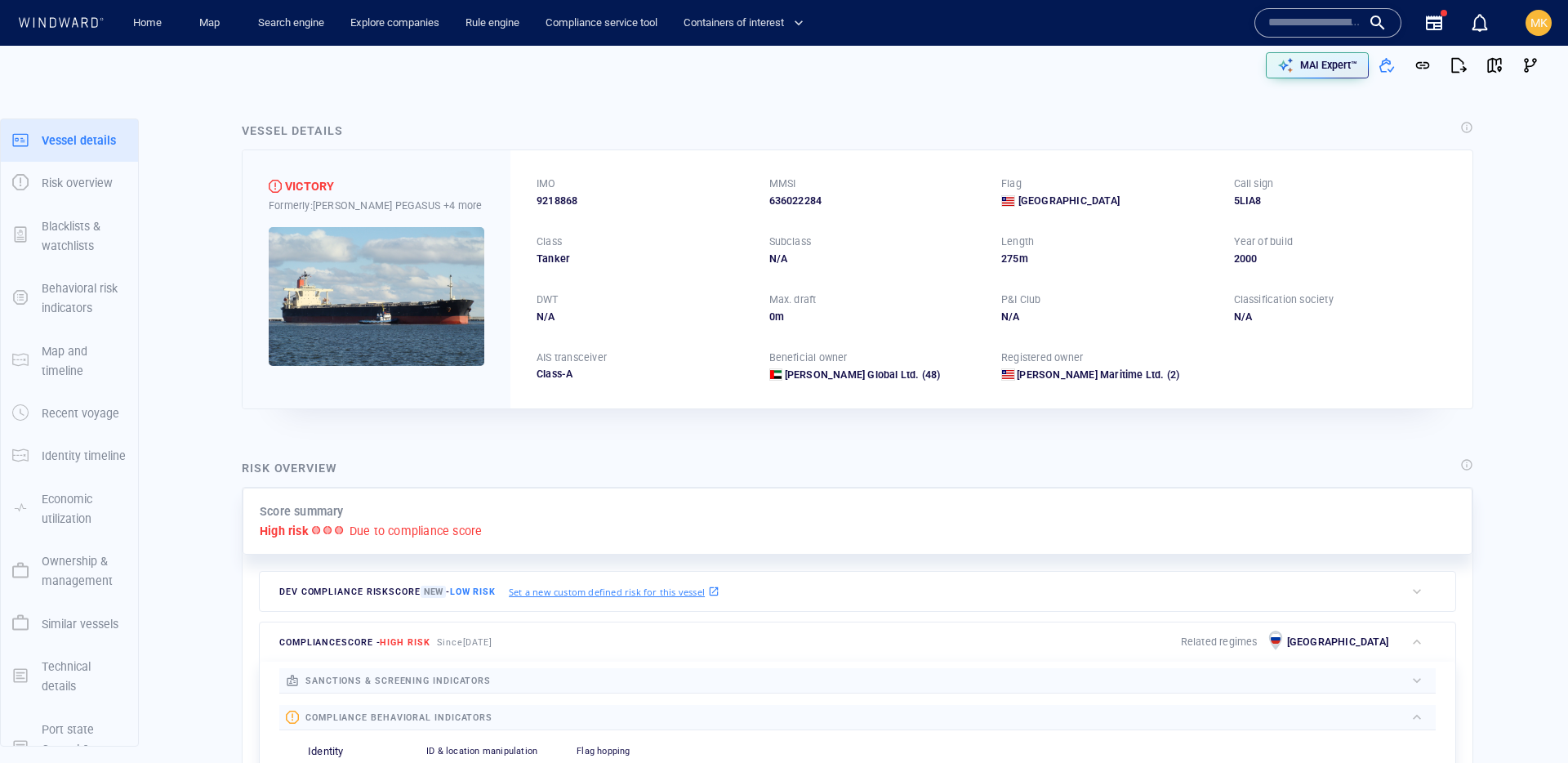
click at [561, 197] on span "9218868" at bounding box center [557, 201] width 41 height 15
copy span "9218868"
click at [310, 188] on div "VICTORY" at bounding box center [310, 186] width 49 height 19
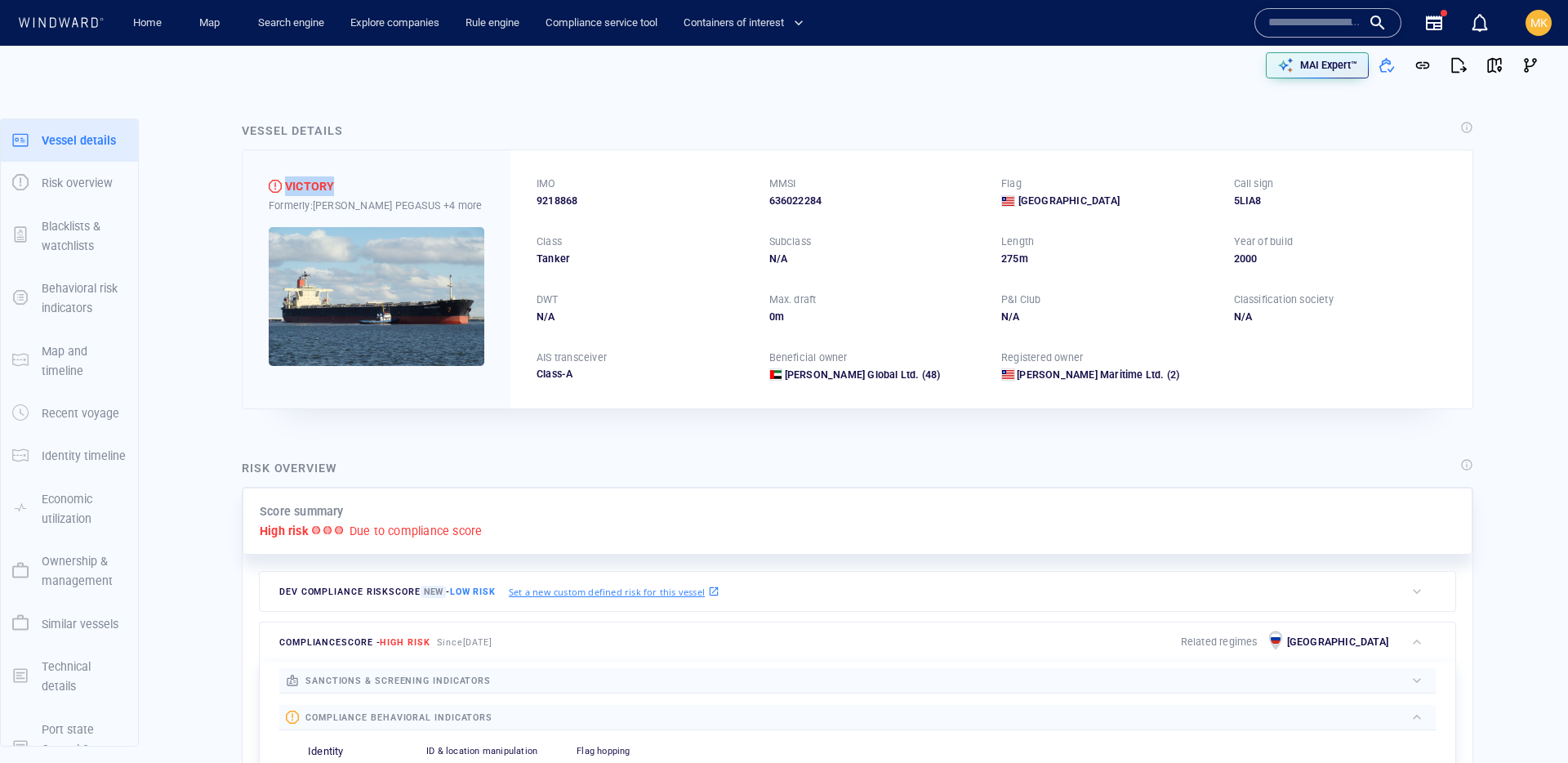
copy div "VICTORY"
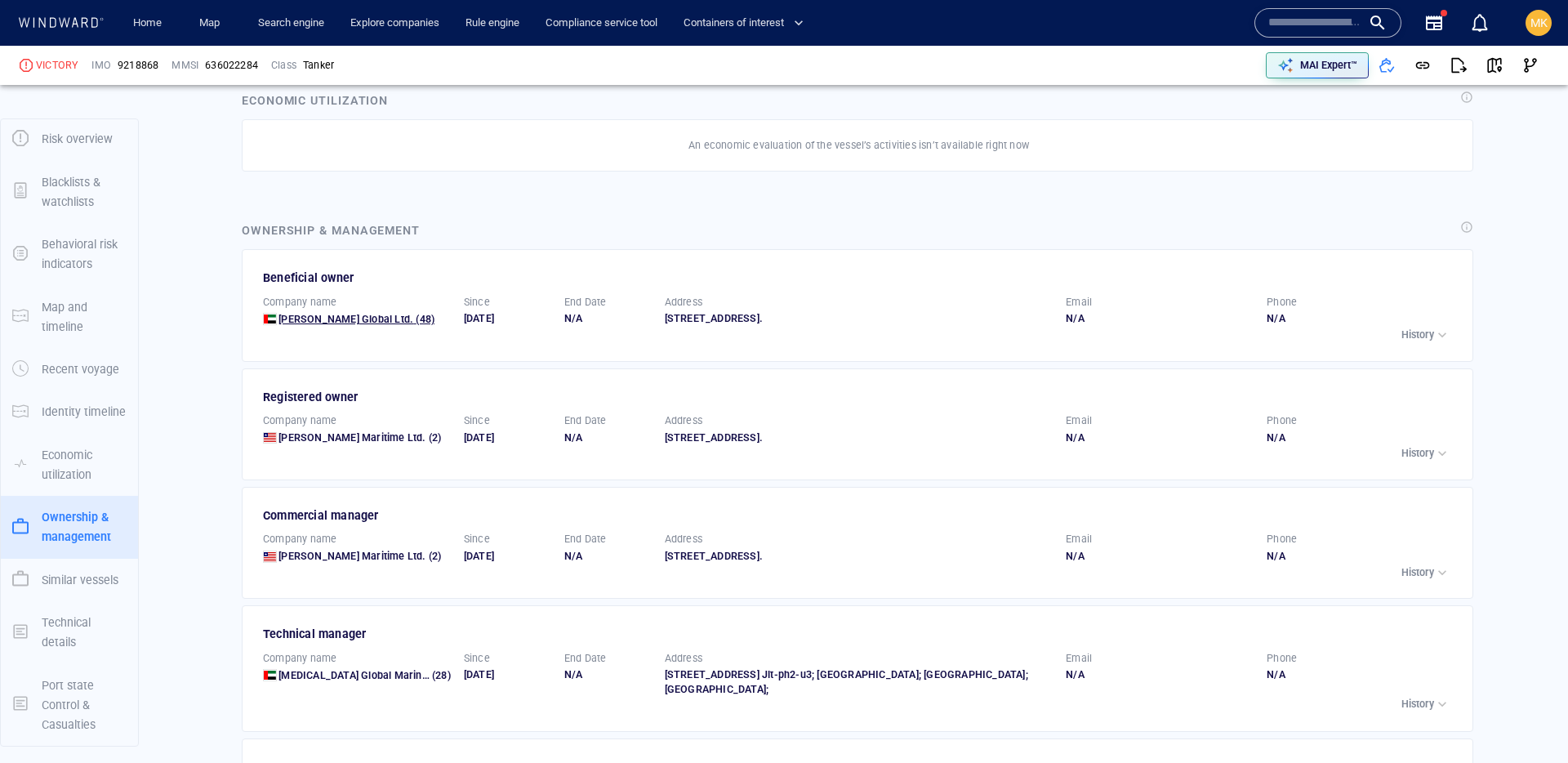
scroll to position [2506, 0]
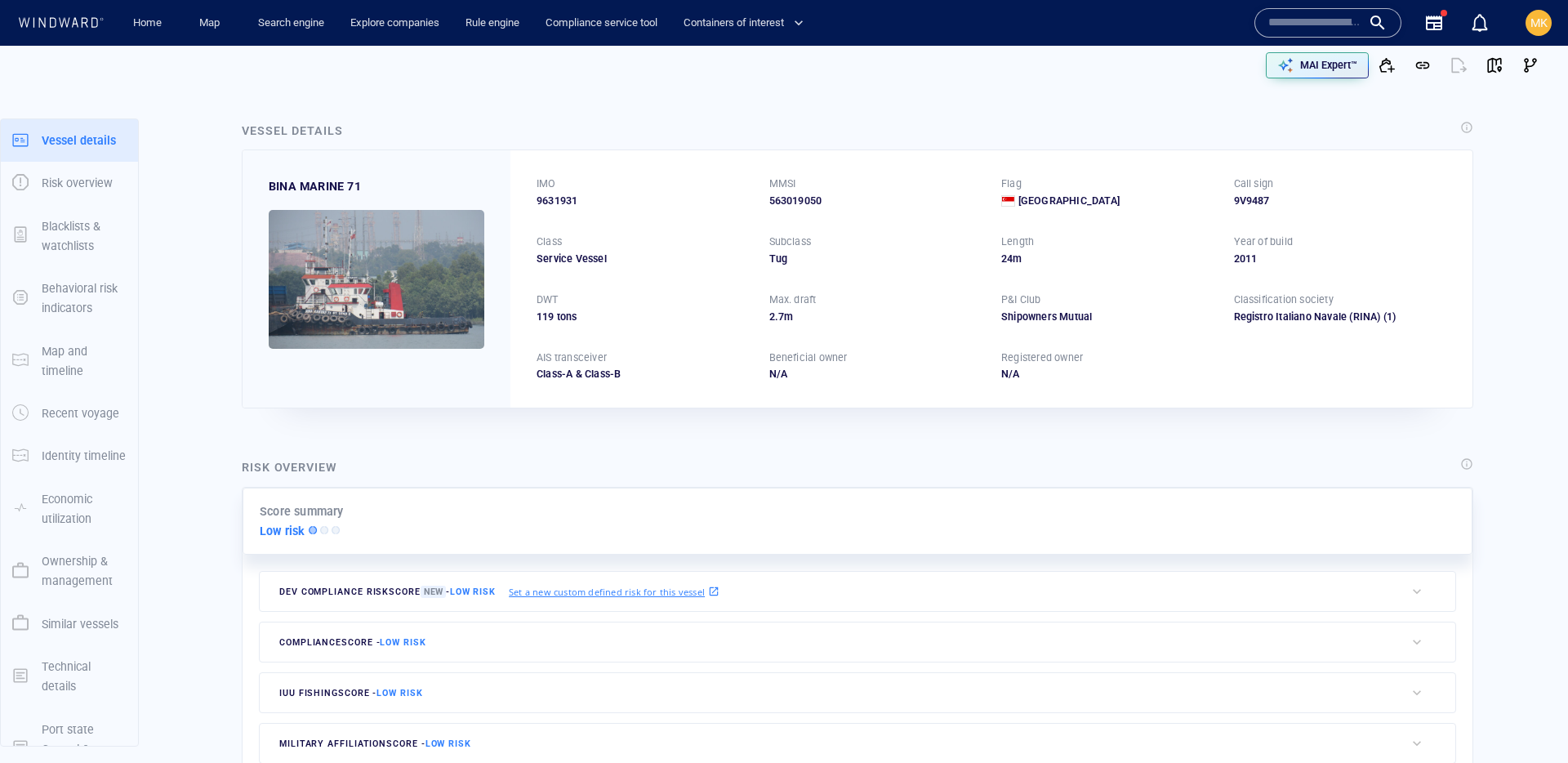
click at [1328, 10] on input "text" at bounding box center [1315, 23] width 93 height 24
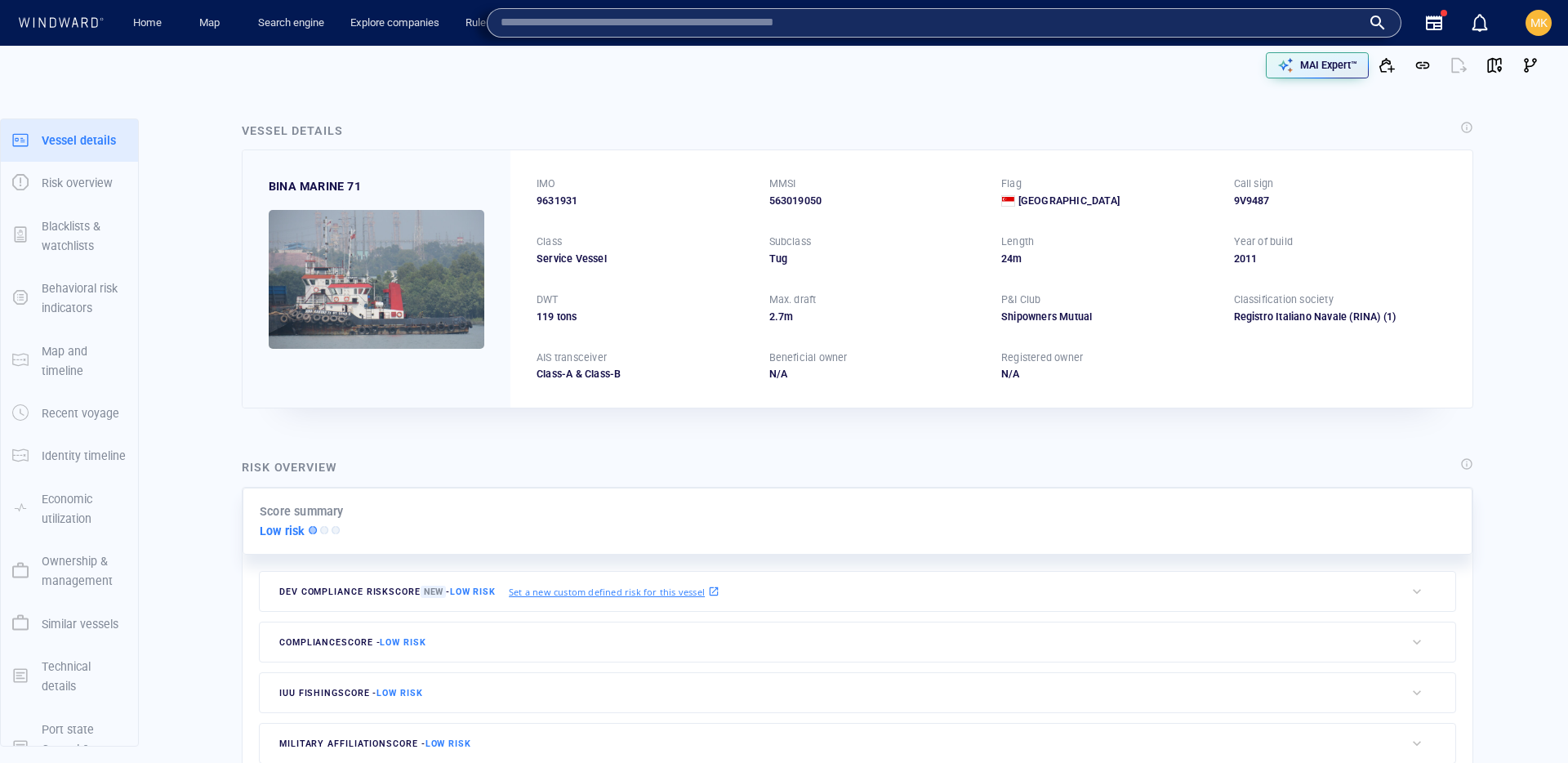
paste input "******"
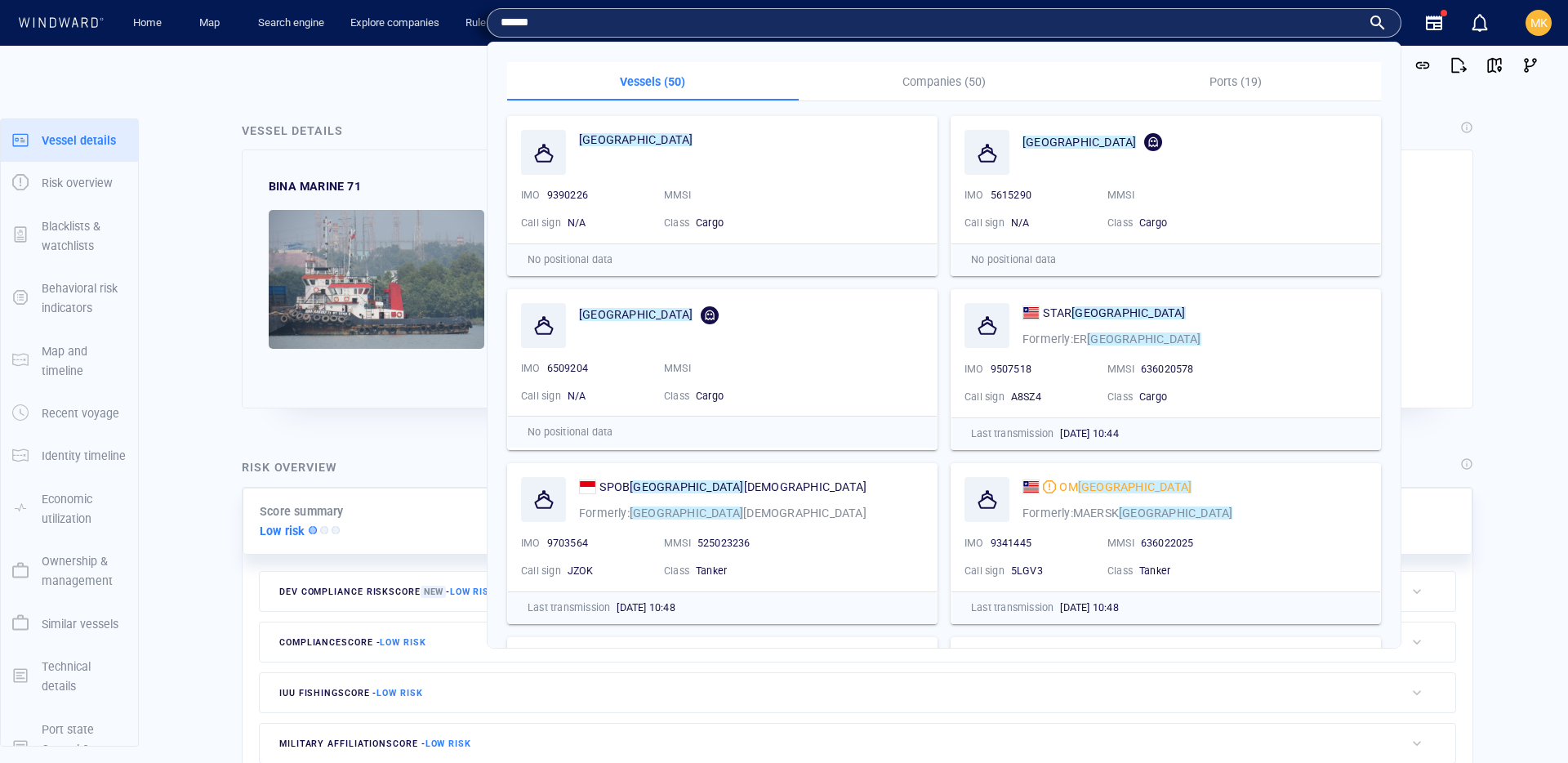
paste input "**********"
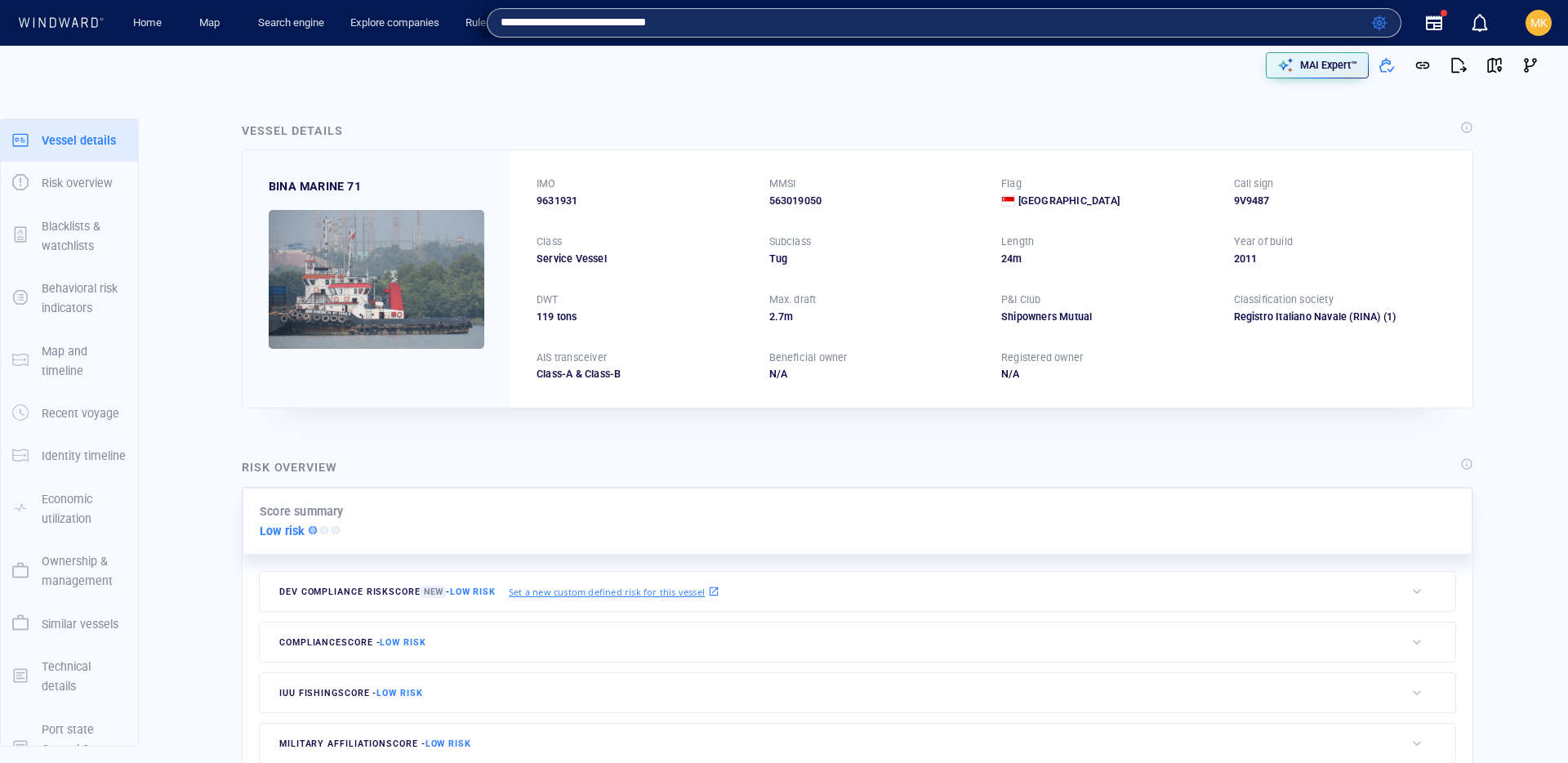
paste input "text"
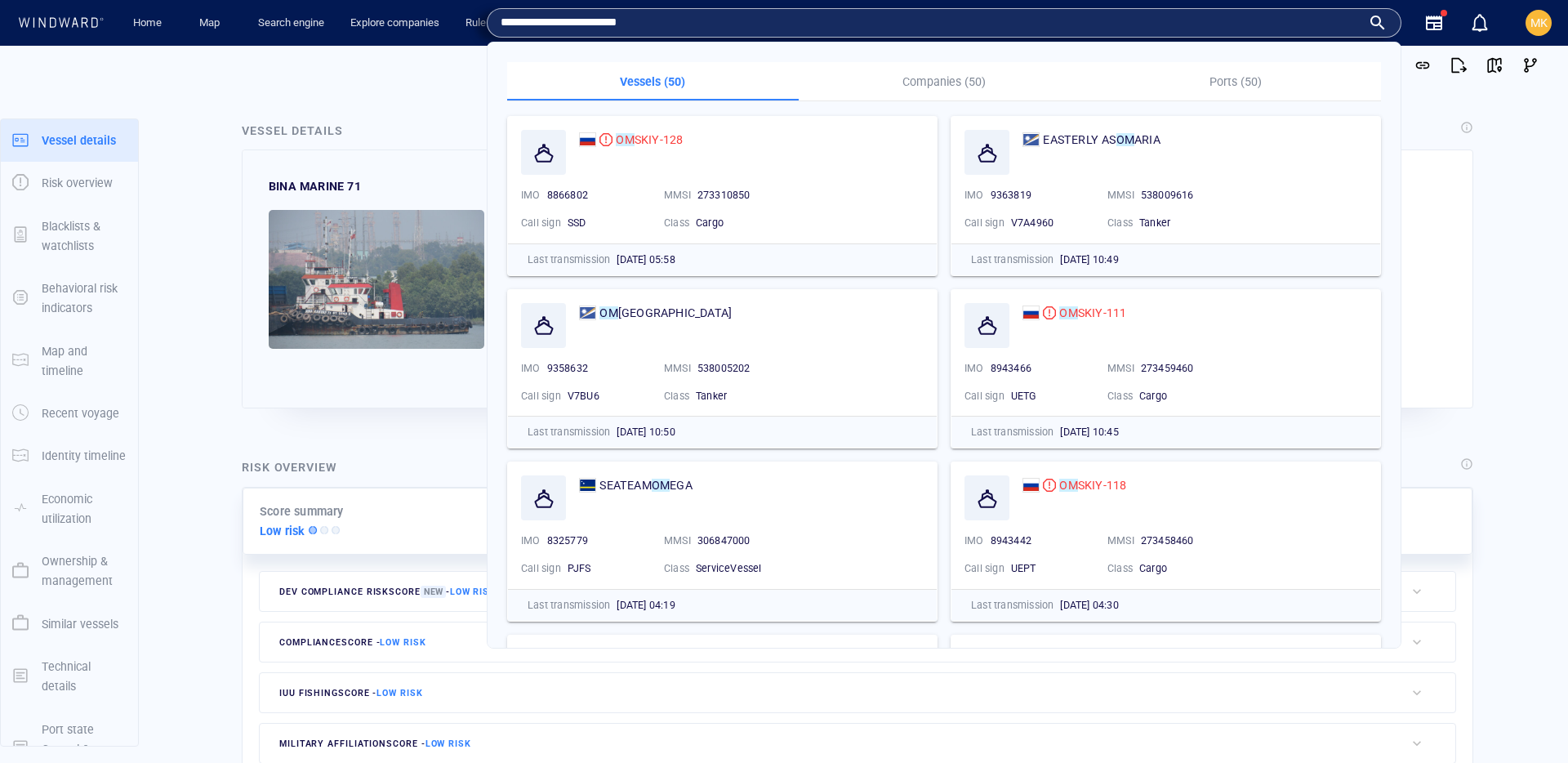
drag, startPoint x: 601, startPoint y: 18, endPoint x: 501, endPoint y: 14, distance: 100.1
click at [501, 14] on input "**********" at bounding box center [931, 23] width 861 height 24
click at [760, 19] on input "********" at bounding box center [931, 23] width 861 height 24
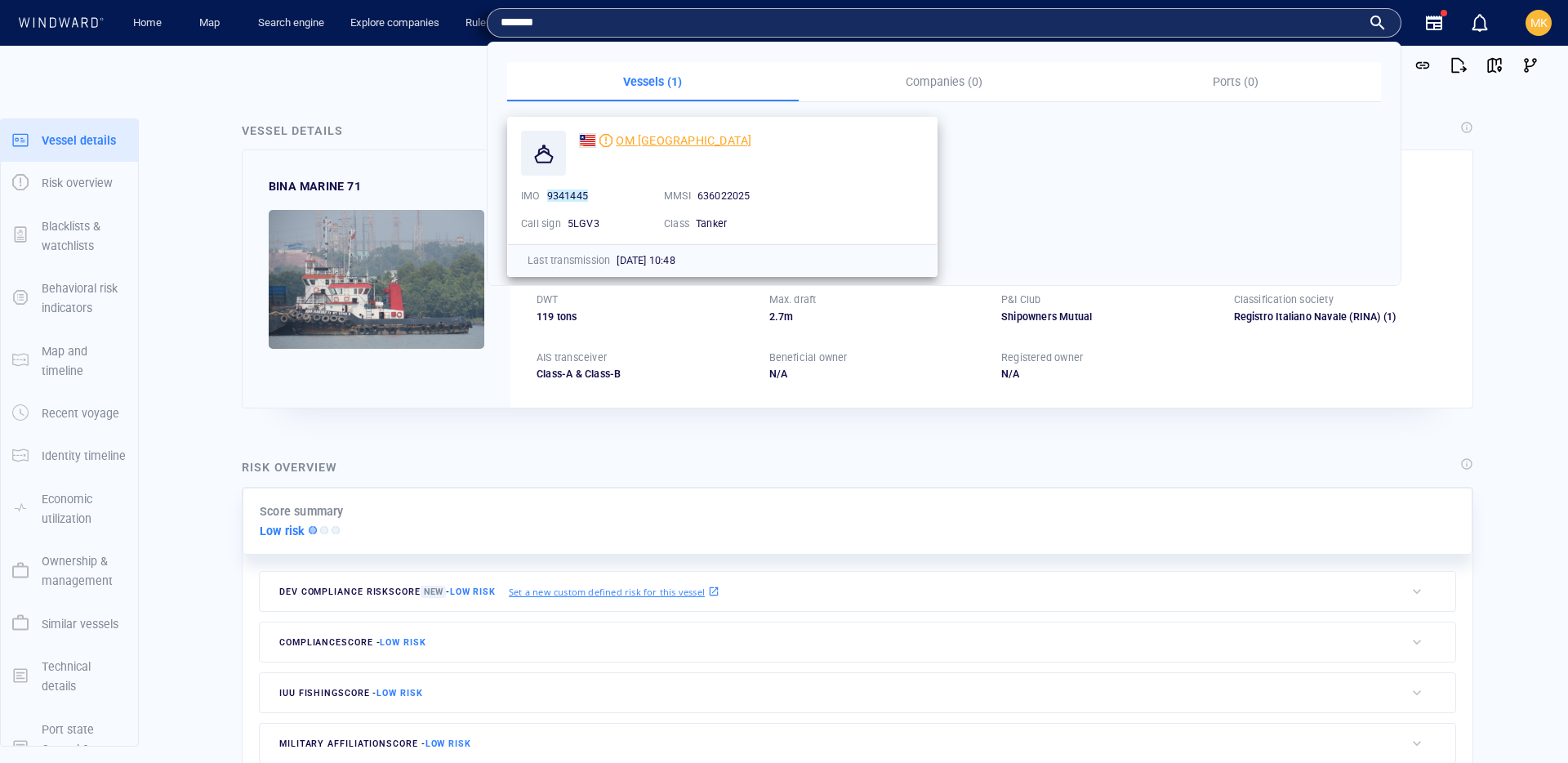
type input "*******"
click at [655, 143] on span "OM BORNEO" at bounding box center [683, 141] width 135 height 13
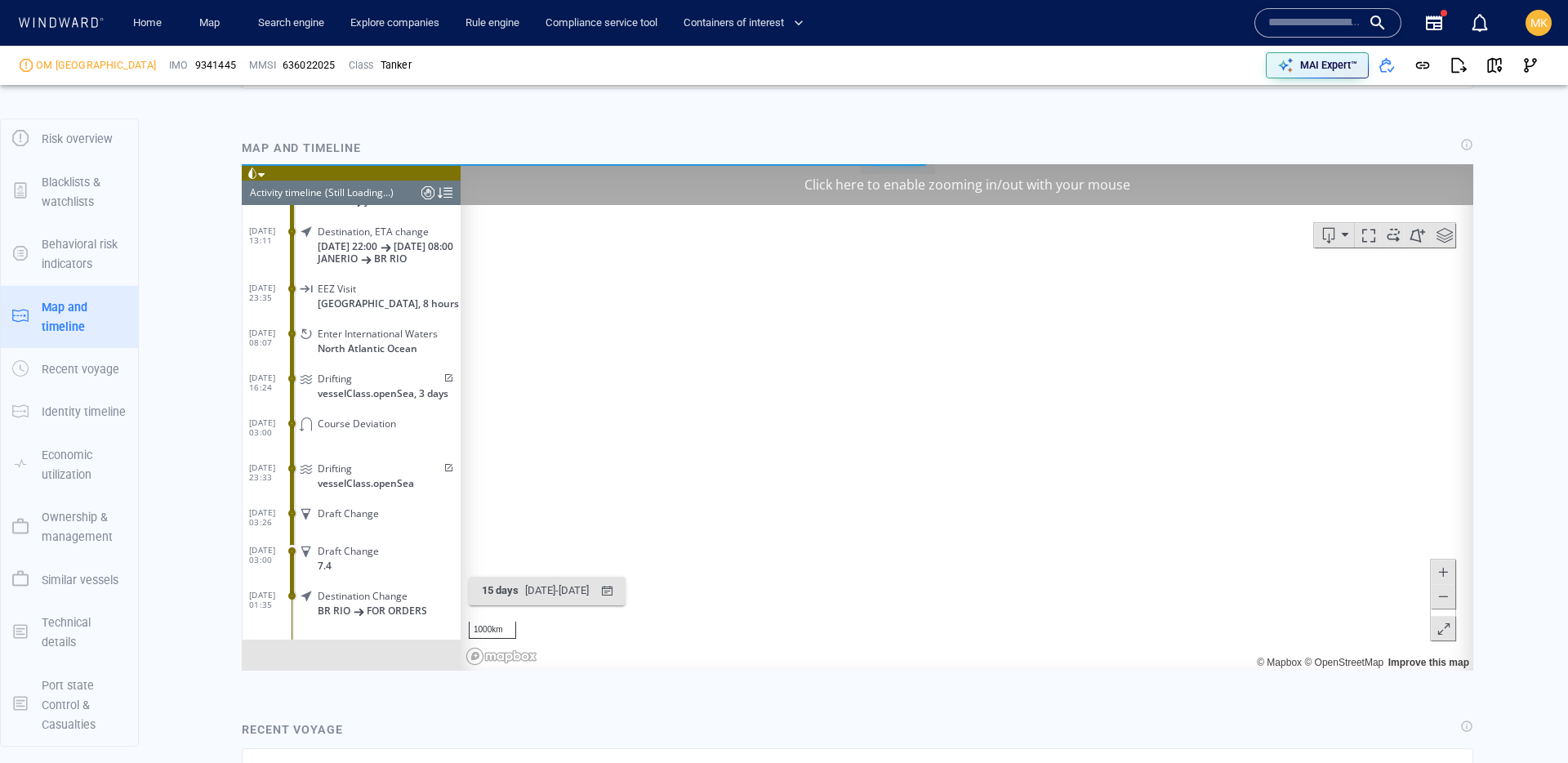
scroll to position [1474, 0]
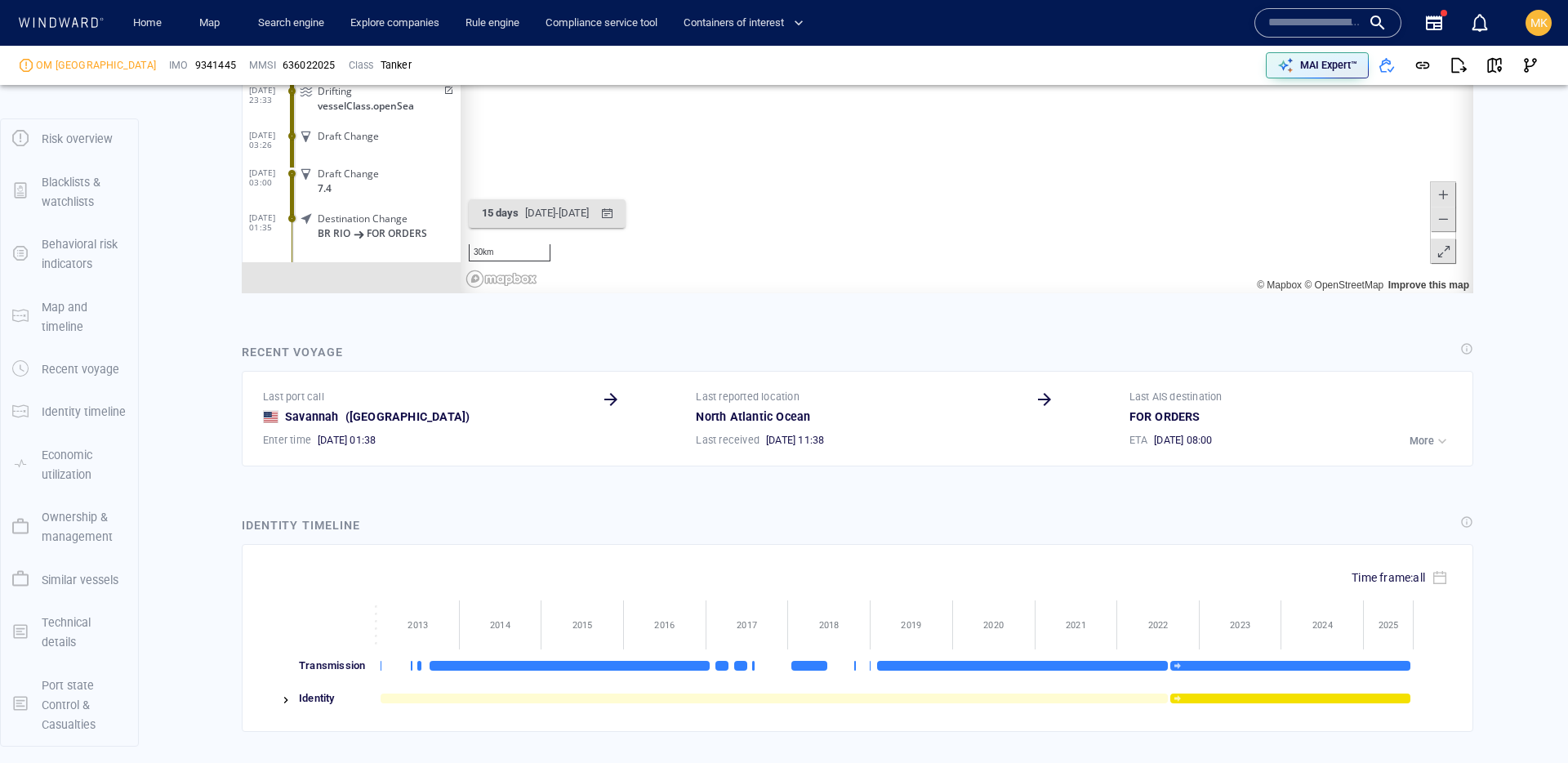
scroll to position [2255, 0]
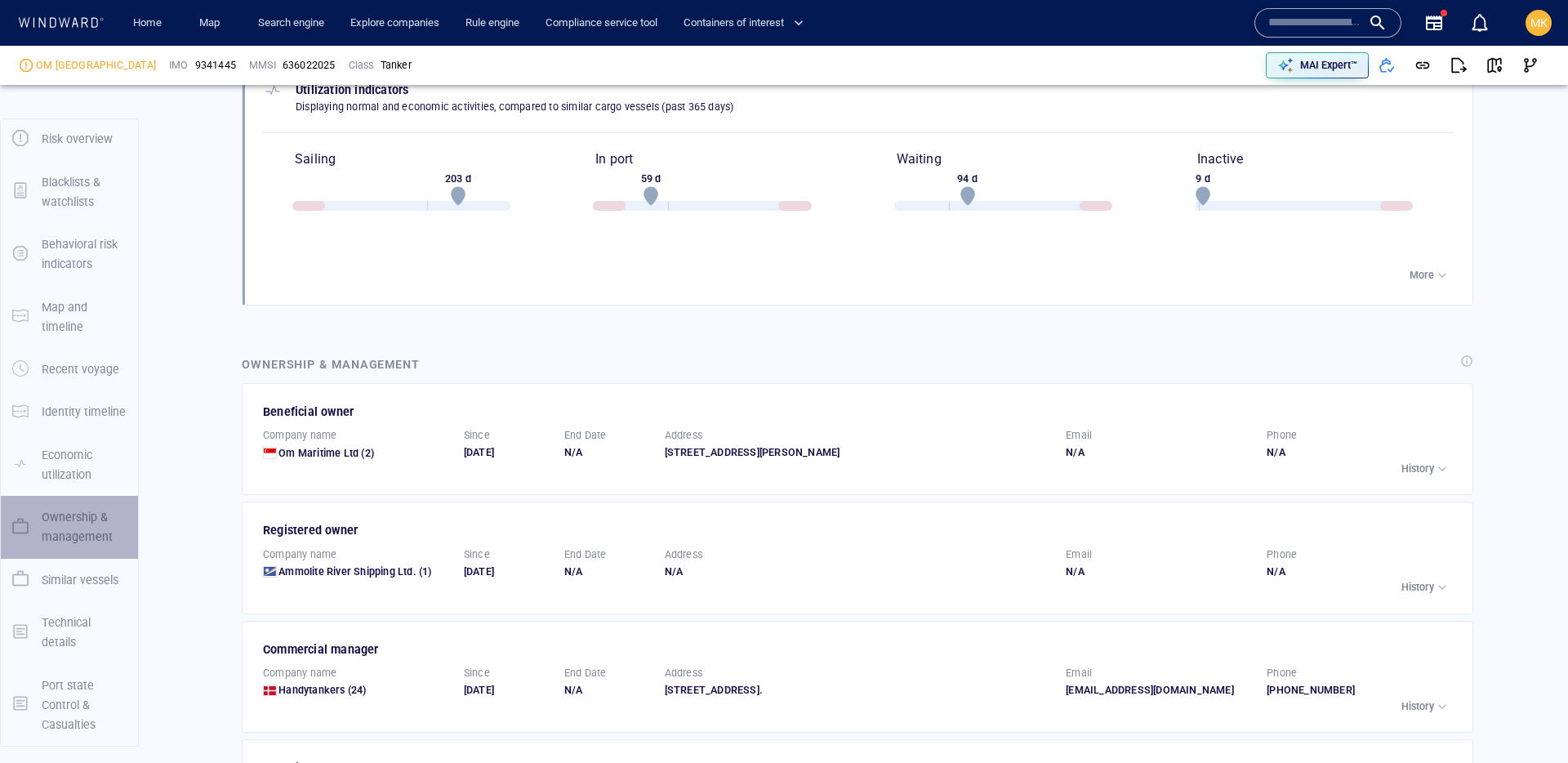
click at [63, 523] on p "Ownership & management" at bounding box center [84, 527] width 85 height 40
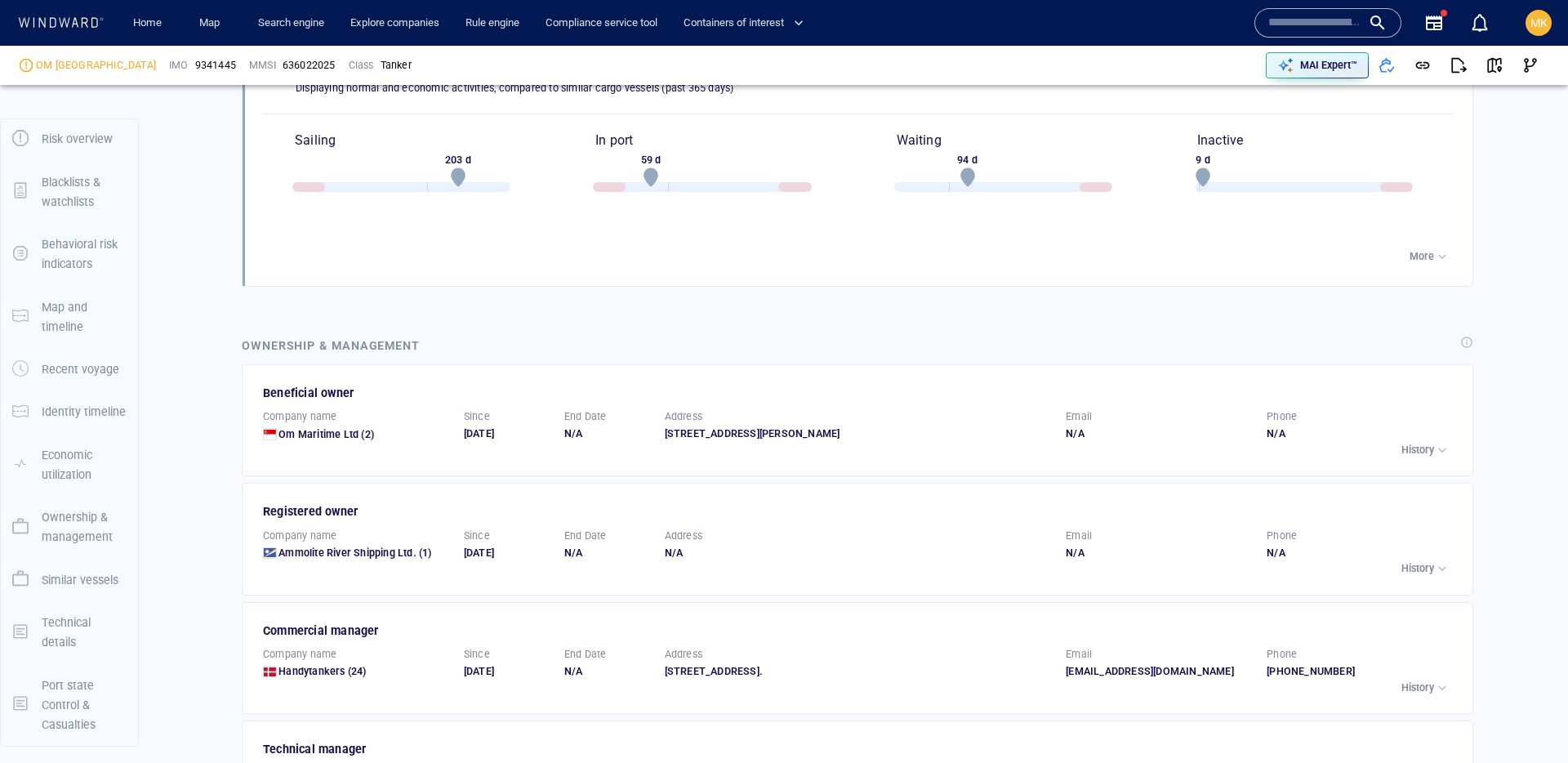
scroll to position [2274, 0]
click at [457, 442] on div "Since 10/11/2024" at bounding box center [507, 424] width 100 height 45
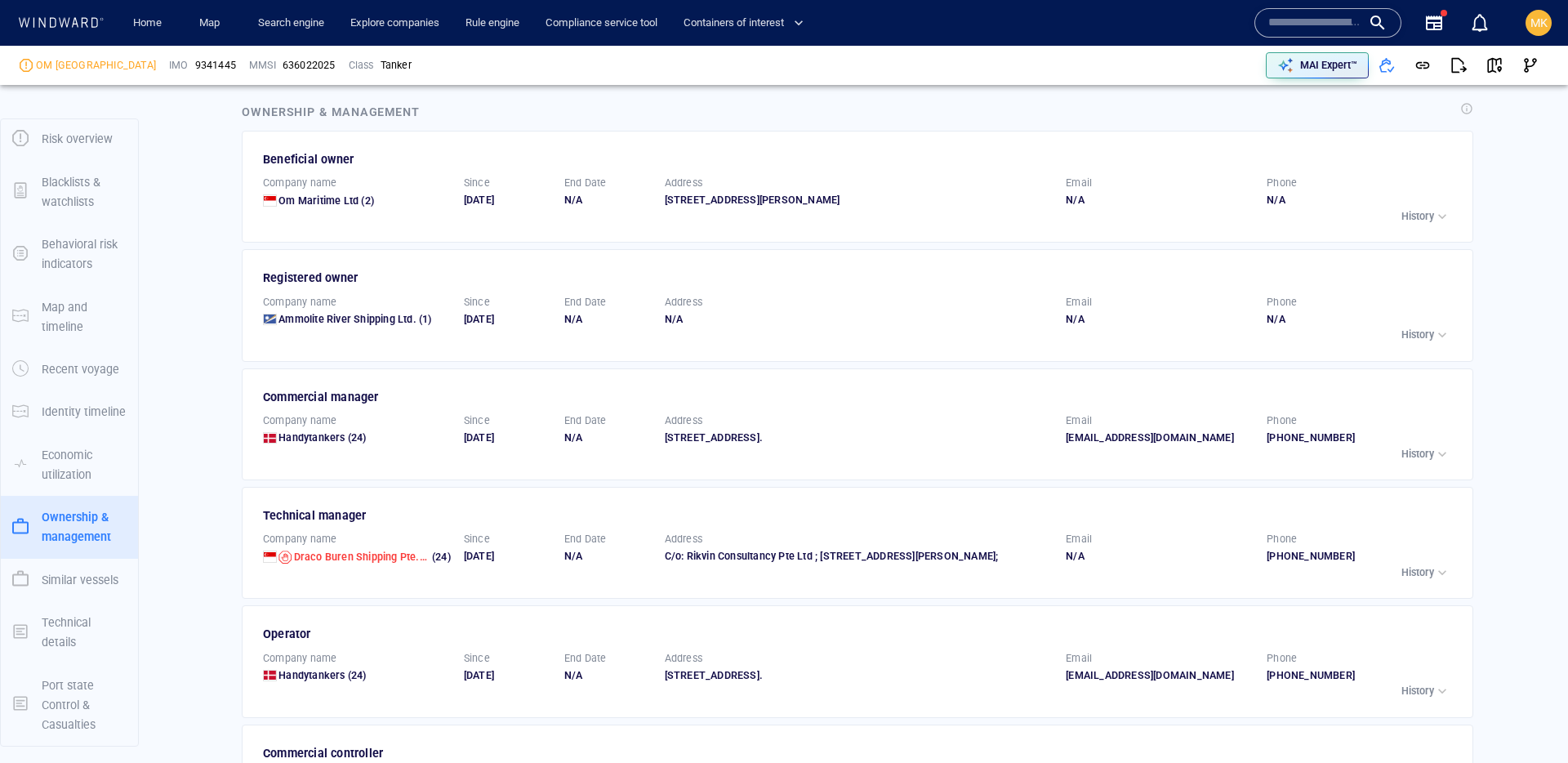
scroll to position [2493, 0]
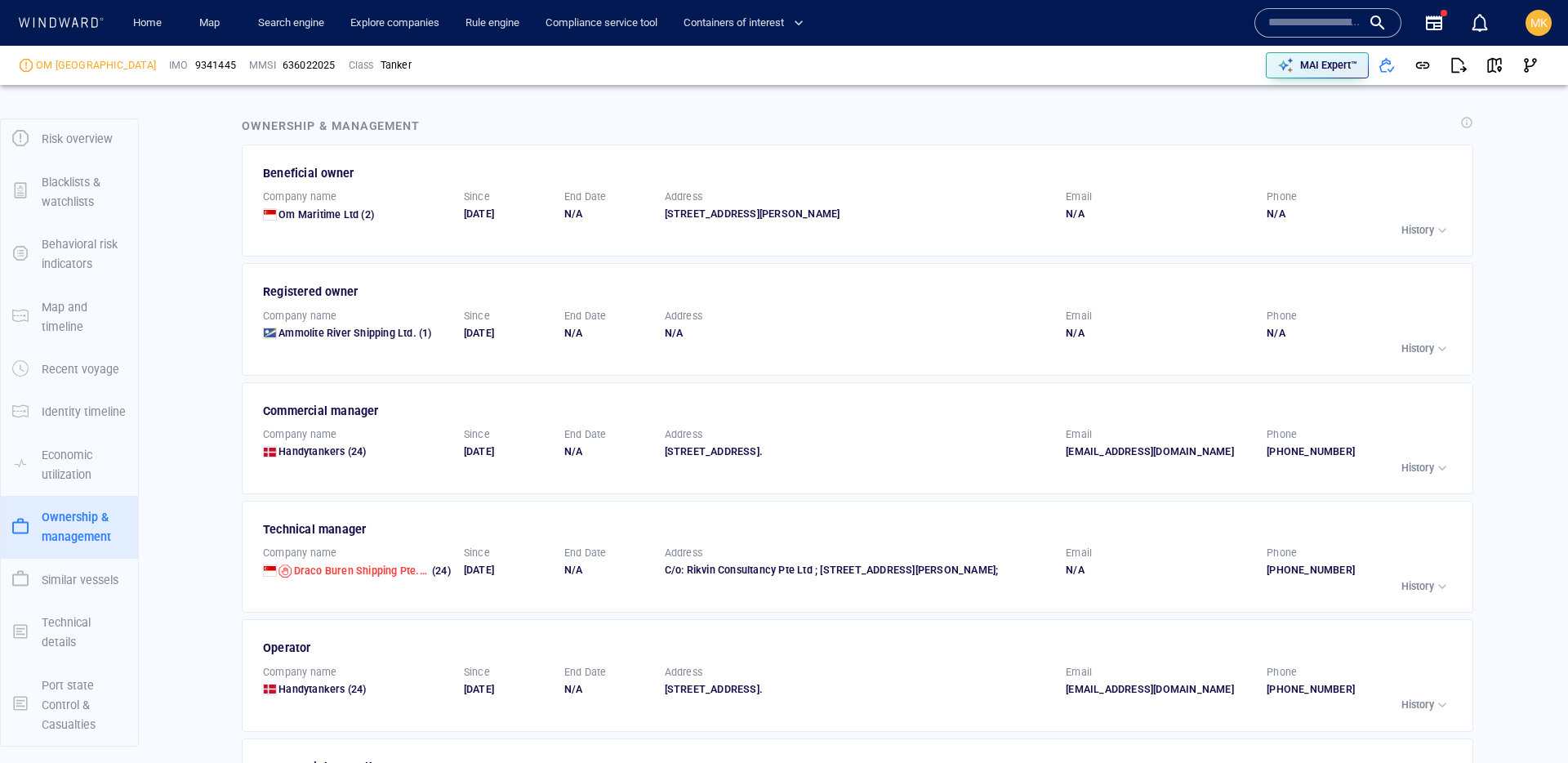
click at [195, 58] on span "9341445" at bounding box center [216, 65] width 41 height 15
copy span "9341445"
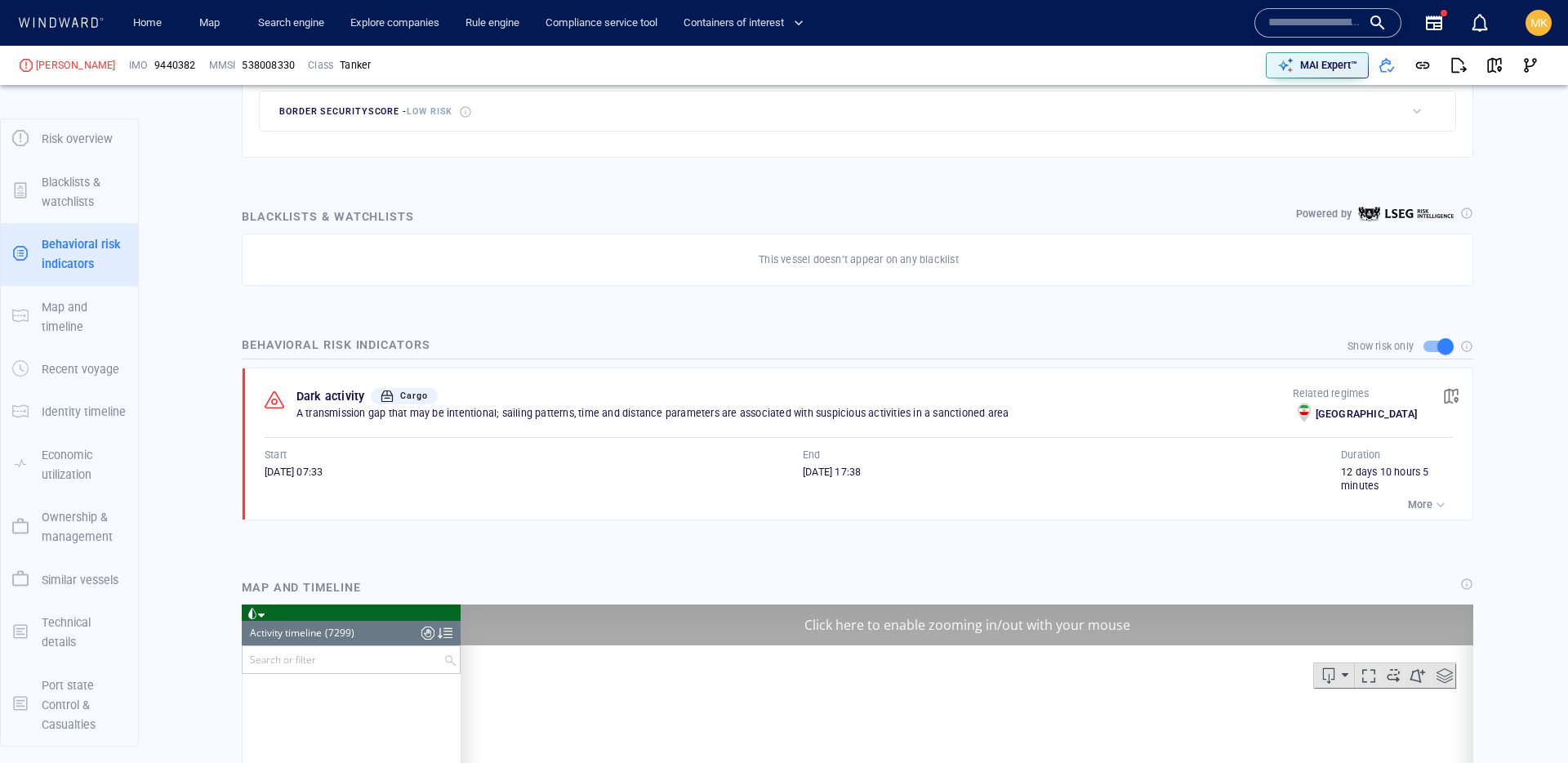
scroll to position [327619, 0]
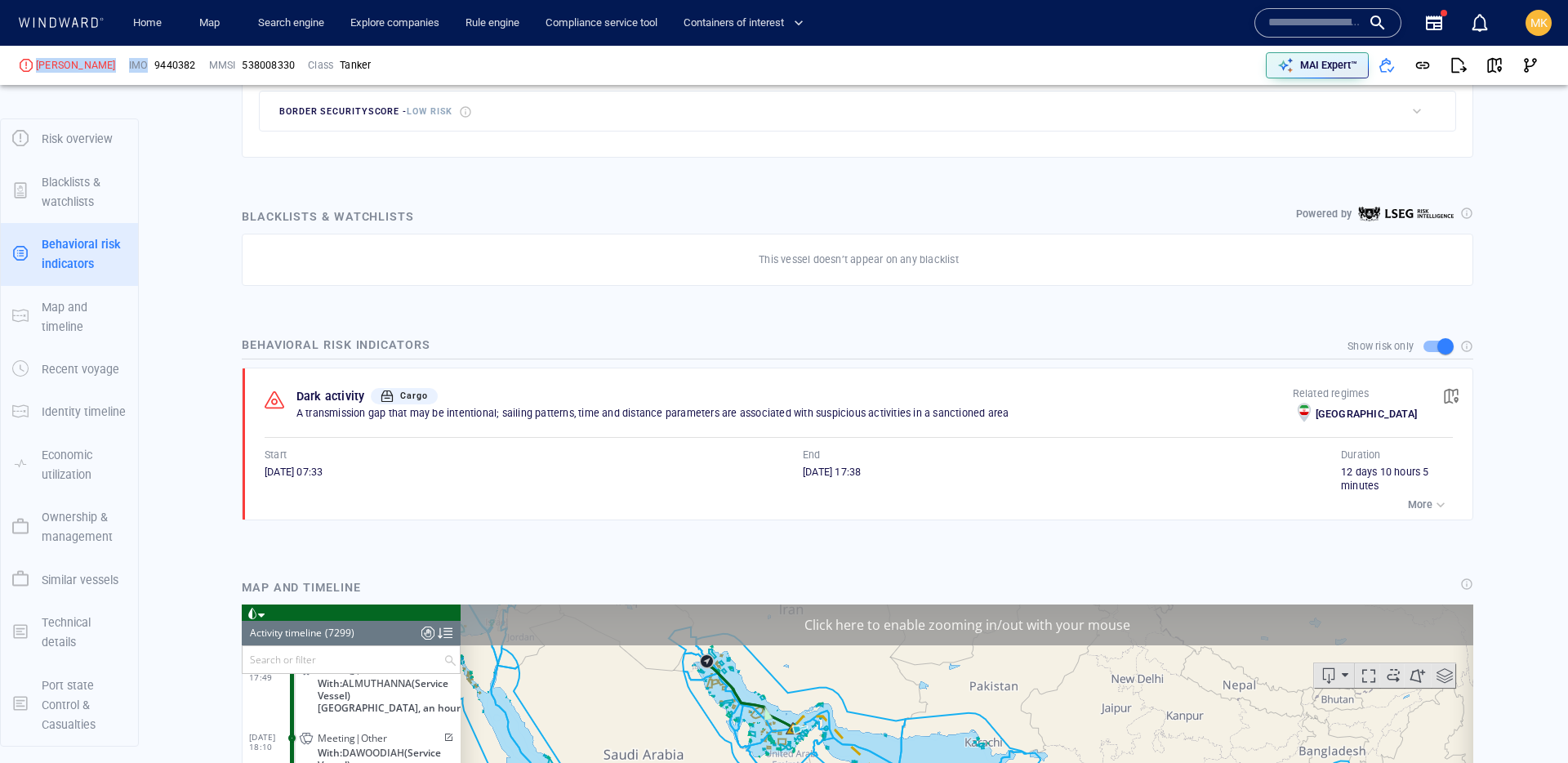
drag, startPoint x: 33, startPoint y: 64, endPoint x: 115, endPoint y: 64, distance: 82.0
click at [115, 64] on div "MIKELA P. IMO 9440382 MMSI 538008330 Class Tanker" at bounding box center [400, 65] width 774 height 49
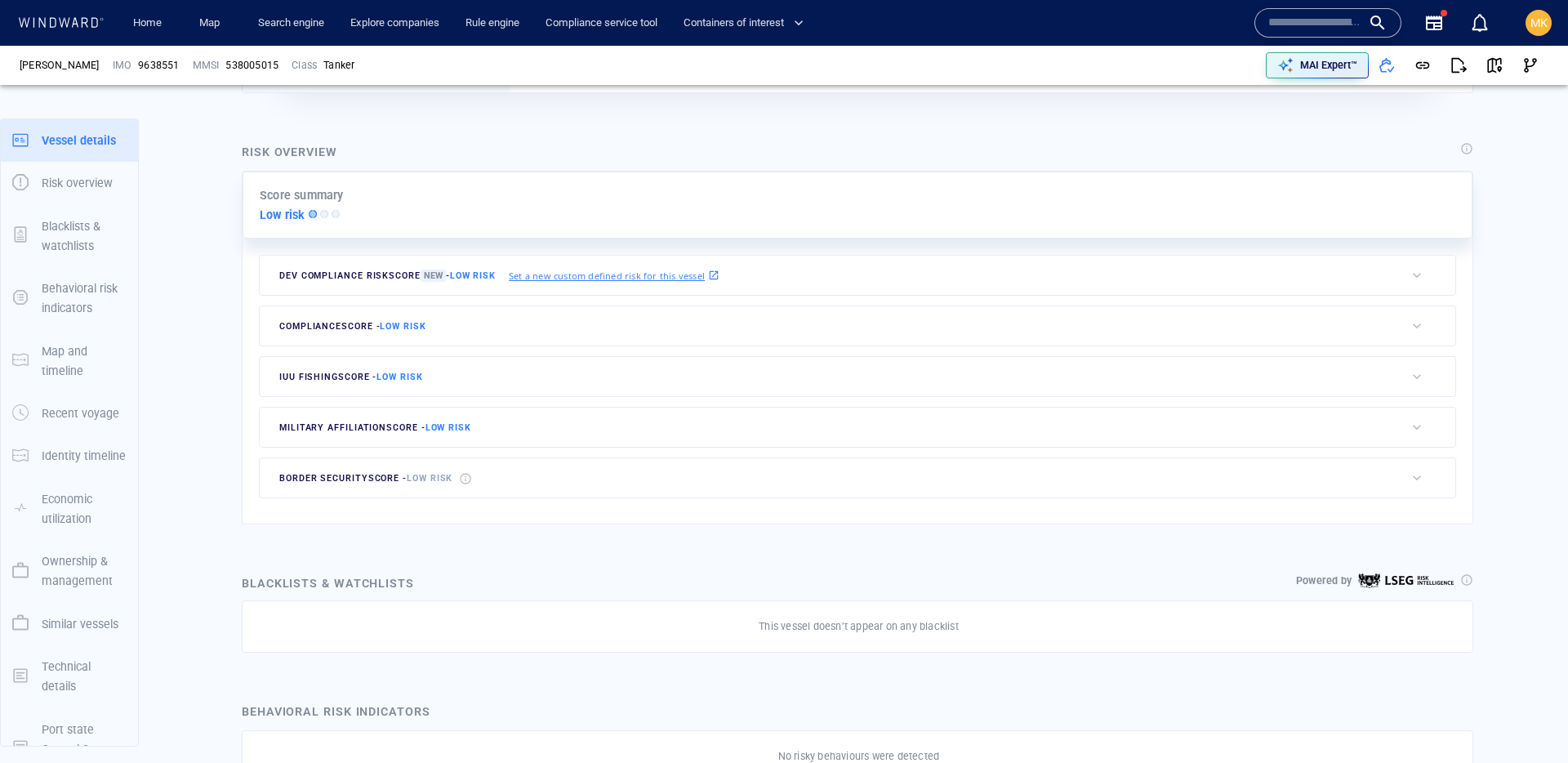
scroll to position [43, 0]
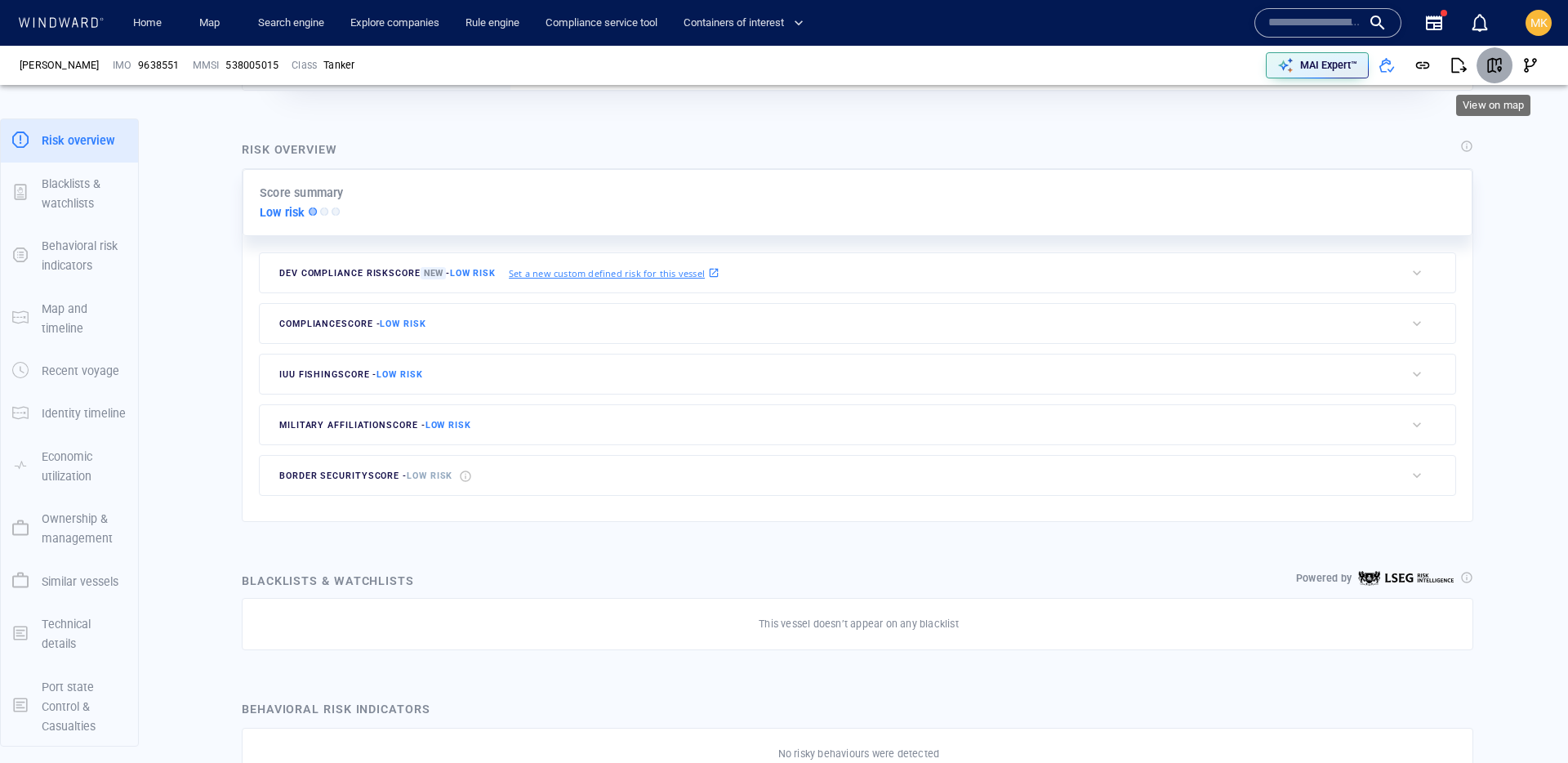
click at [1496, 65] on span "button" at bounding box center [1495, 65] width 17 height 17
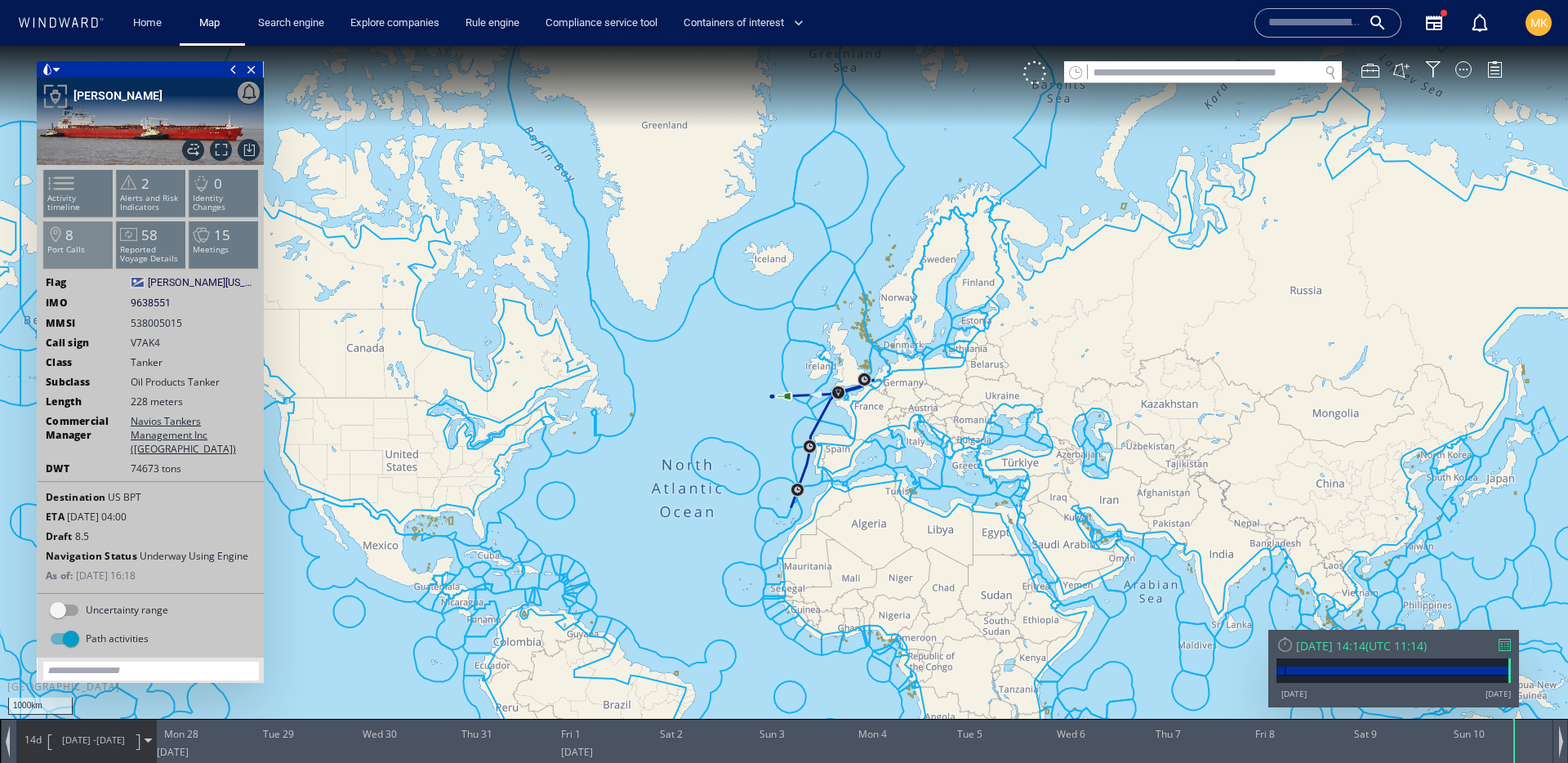
click at [67, 249] on p "Port Calls" at bounding box center [79, 250] width 70 height 9
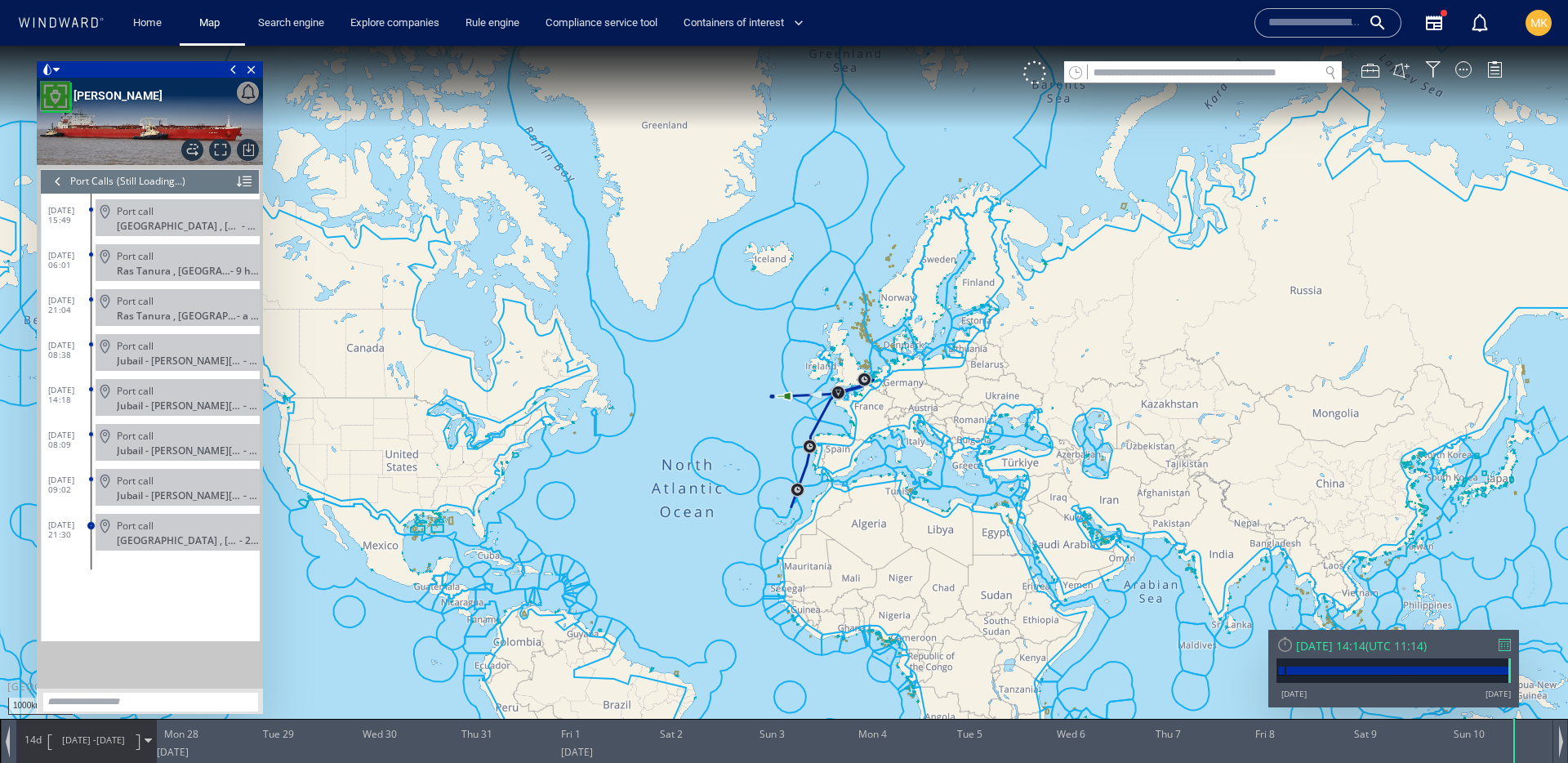
click at [1501, 644] on div at bounding box center [1505, 645] width 12 height 12
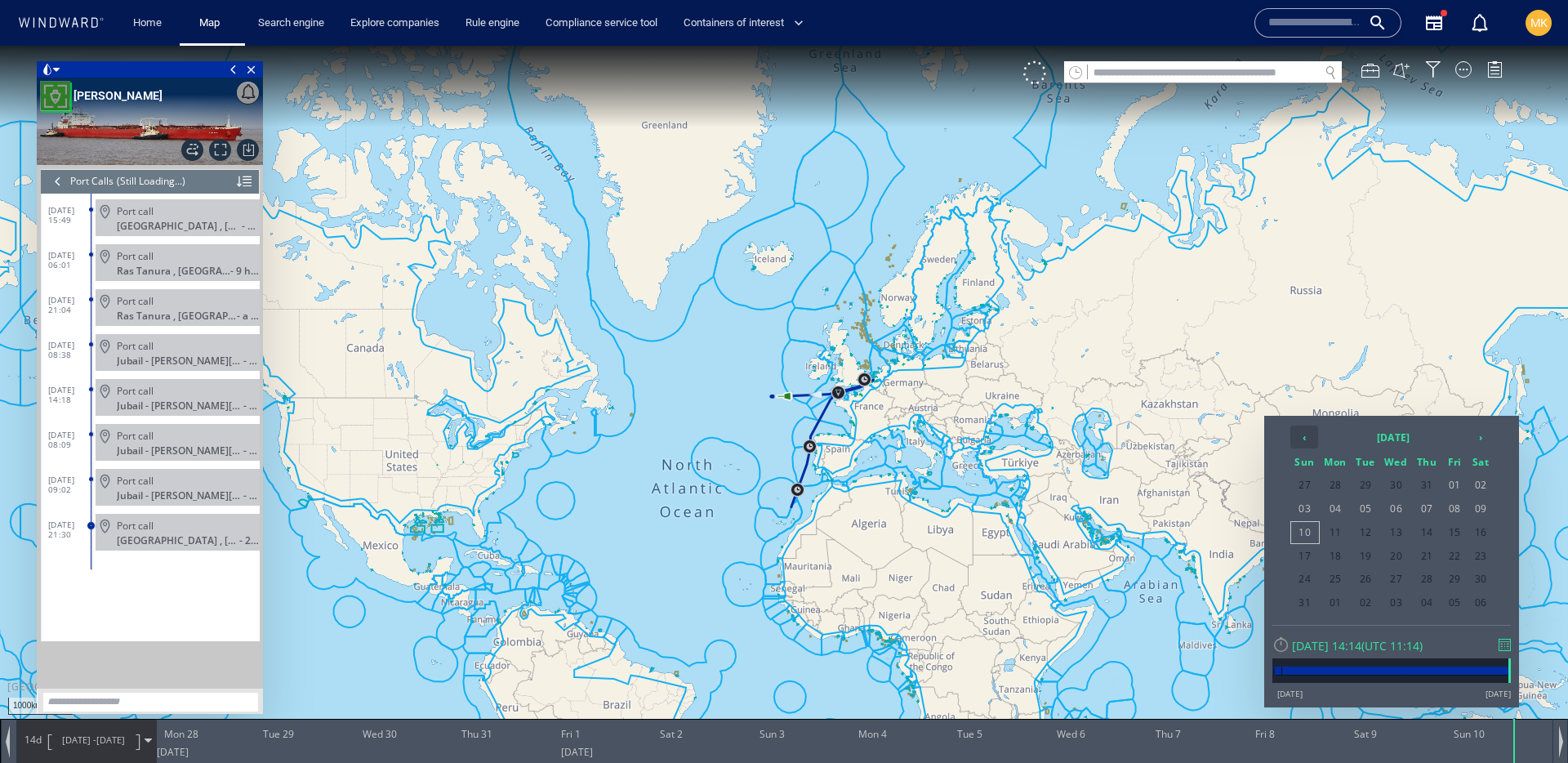
click at [1298, 430] on th "‹" at bounding box center [1304, 437] width 28 height 23
click at [1448, 553] on span "20" at bounding box center [1455, 556] width 24 height 21
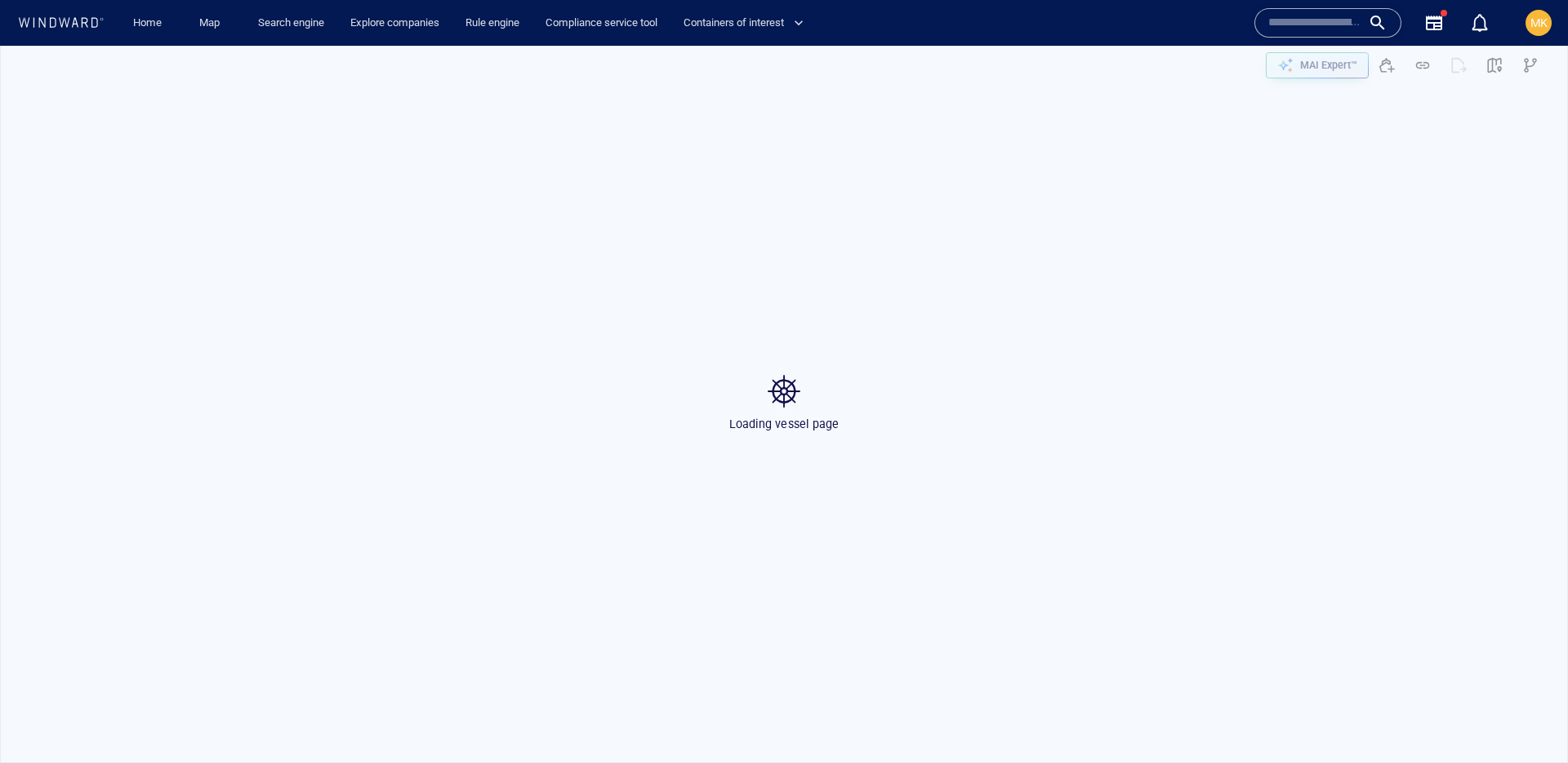
click at [1285, 23] on input "text" at bounding box center [1315, 23] width 93 height 24
paste input "*******"
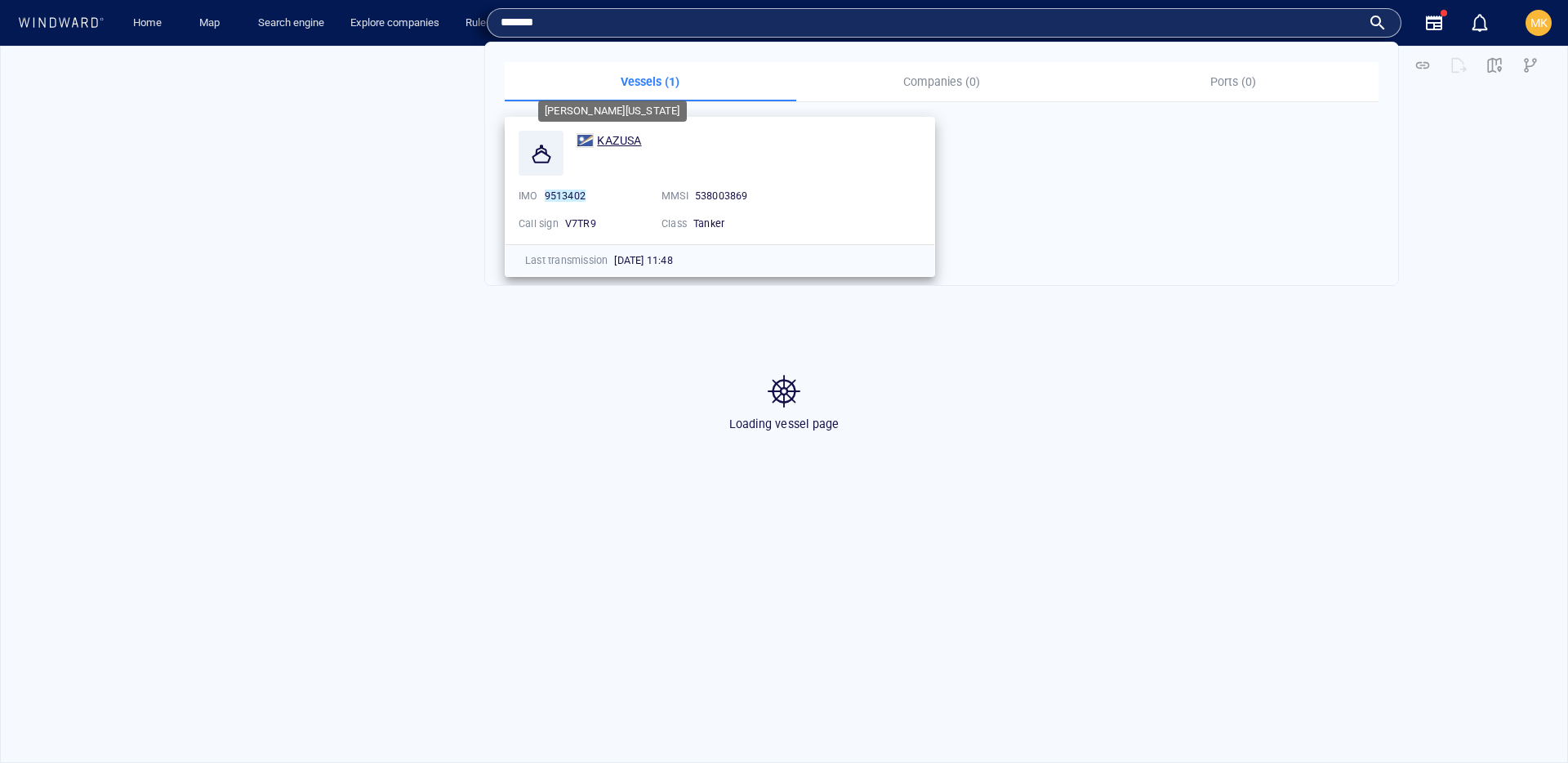
type input "*******"
click at [608, 142] on span "KAZUSA" at bounding box center [619, 141] width 45 height 13
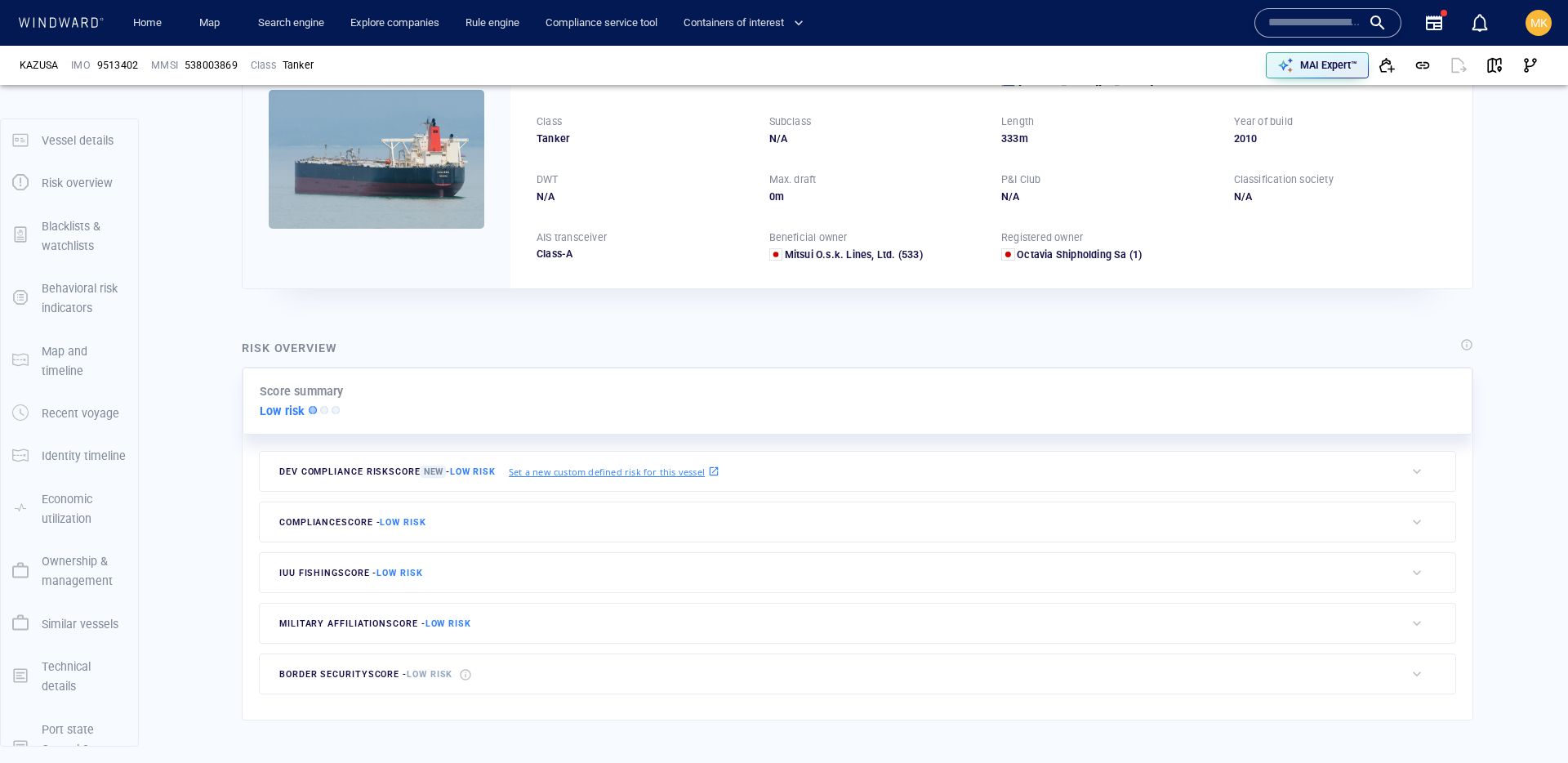
scroll to position [43, 0]
